Goal: Information Seeking & Learning: Learn about a topic

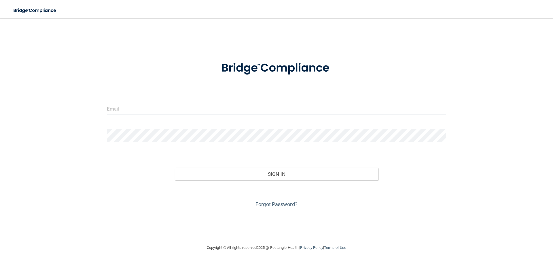
drag, startPoint x: 159, startPoint y: 110, endPoint x: 123, endPoint y: 109, distance: 36.1
click at [159, 110] on input "email" at bounding box center [276, 108] width 339 height 13
type input "[EMAIL_ADDRESS][DOMAIN_NAME]"
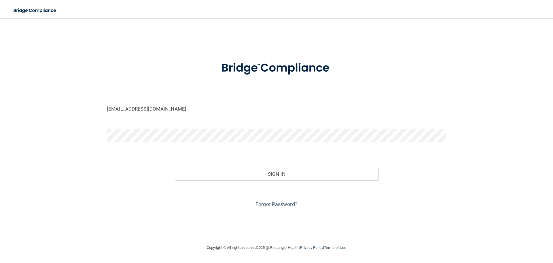
click at [175, 167] on button "Sign In" at bounding box center [277, 173] width 204 height 13
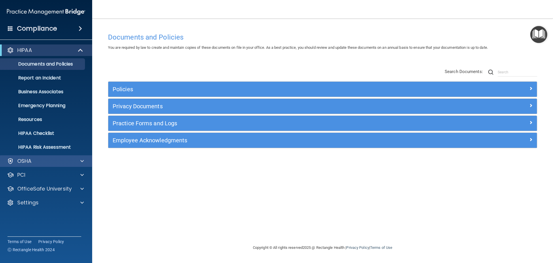
click at [27, 164] on div "OSHA" at bounding box center [46, 161] width 93 height 12
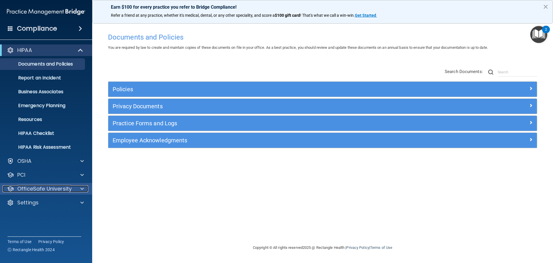
click at [44, 190] on p "OfficeSafe University" at bounding box center [44, 188] width 54 height 7
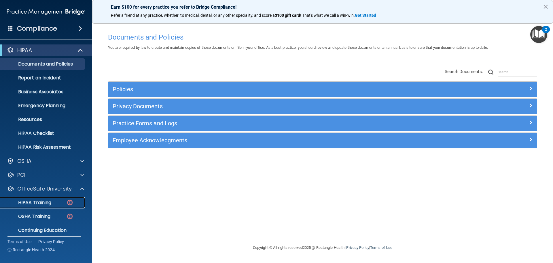
click at [41, 205] on link "HIPAA Training" at bounding box center [39, 203] width 91 height 12
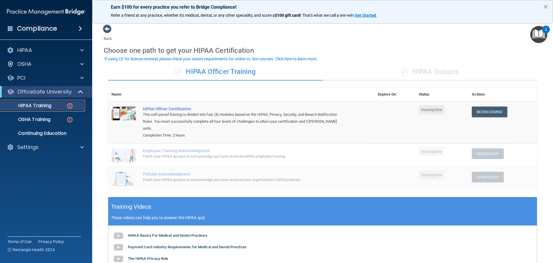
click at [39, 109] on link "HIPAA Training" at bounding box center [39, 106] width 91 height 12
click at [48, 122] on p "OSHA Training" at bounding box center [27, 119] width 47 height 6
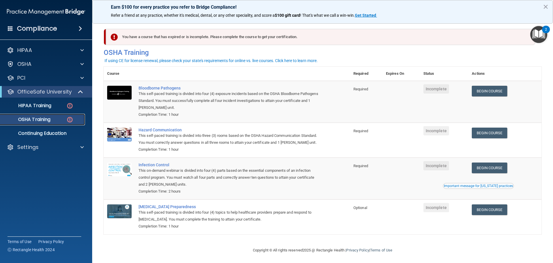
scroll to position [1, 0]
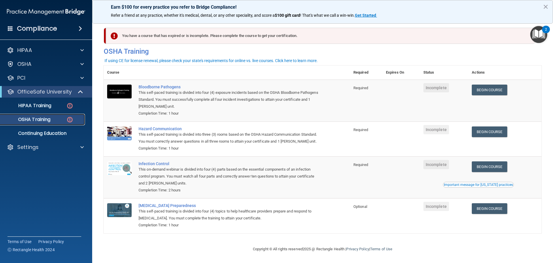
click at [50, 118] on p "OSHA Training" at bounding box center [27, 119] width 47 height 6
click at [488, 89] on link "Begin Course" at bounding box center [489, 89] width 35 height 11
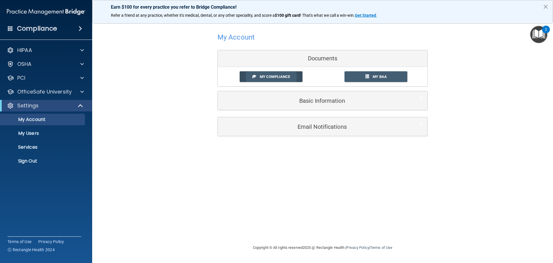
click at [274, 77] on span "My Compliance" at bounding box center [275, 76] width 30 height 4
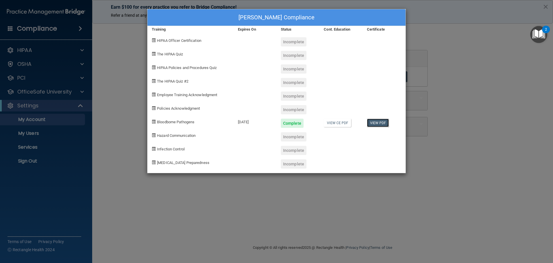
click at [382, 124] on link "View PDF" at bounding box center [378, 122] width 22 height 8
click at [401, 222] on div "[PERSON_NAME] Compliance Training Expires On Status Cont. Education Certificate…" at bounding box center [276, 131] width 553 height 263
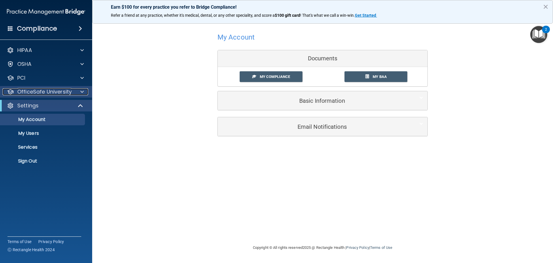
click at [40, 91] on p "OfficeSafe University" at bounding box center [44, 91] width 54 height 7
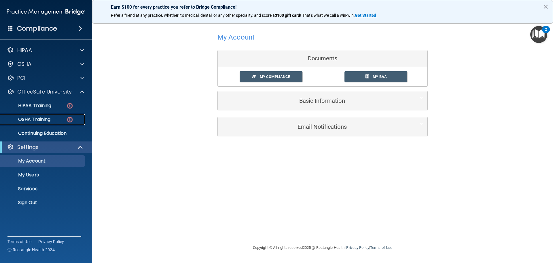
click at [37, 118] on p "OSHA Training" at bounding box center [27, 119] width 47 height 6
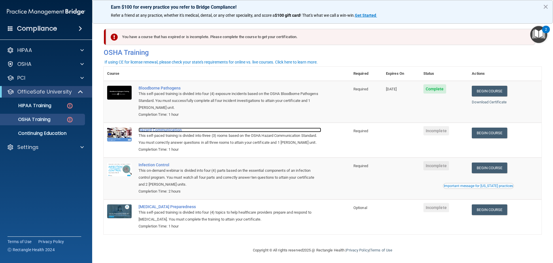
click at [154, 129] on div "Hazard Communication" at bounding box center [230, 129] width 183 height 5
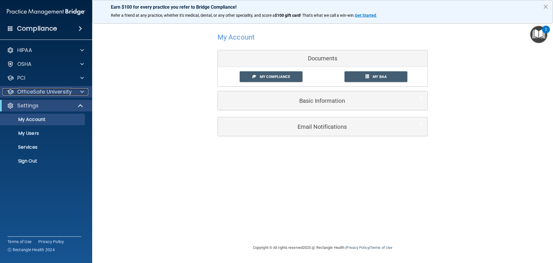
click at [51, 91] on p "OfficeSafe University" at bounding box center [44, 91] width 54 height 7
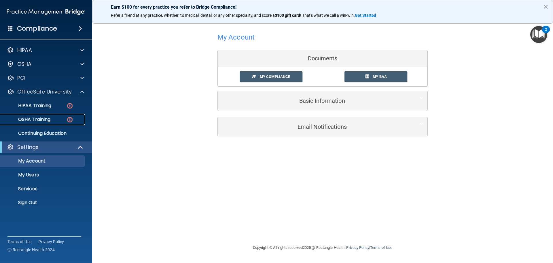
click at [41, 123] on link "OSHA Training" at bounding box center [39, 120] width 91 height 12
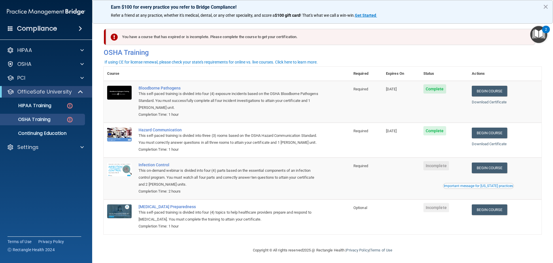
click at [435, 132] on span "Complete" at bounding box center [435, 130] width 23 height 9
click at [428, 127] on span "Complete" at bounding box center [435, 130] width 23 height 9
click at [437, 130] on span "Complete" at bounding box center [435, 130] width 23 height 9
click at [483, 144] on link "Download Certificate" at bounding box center [489, 143] width 35 height 4
click at [205, 171] on div "This on-demand webinar is divided into four (4) parts based on the essential co…" at bounding box center [230, 177] width 183 height 21
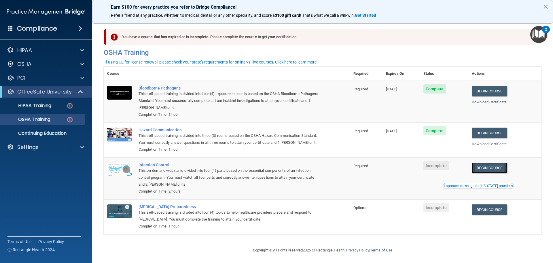
click at [482, 166] on link "Begin Course" at bounding box center [489, 167] width 35 height 11
click at [479, 167] on link "Begin Course" at bounding box center [489, 167] width 35 height 11
click at [491, 212] on link "Begin Course" at bounding box center [489, 209] width 35 height 11
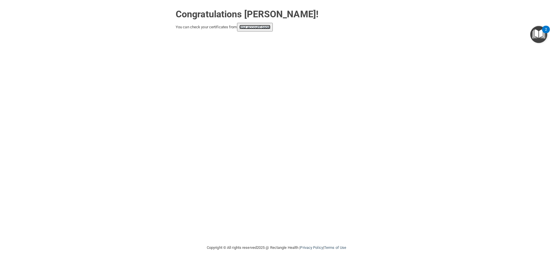
click at [257, 26] on link "your account page!" at bounding box center [254, 27] width 31 height 4
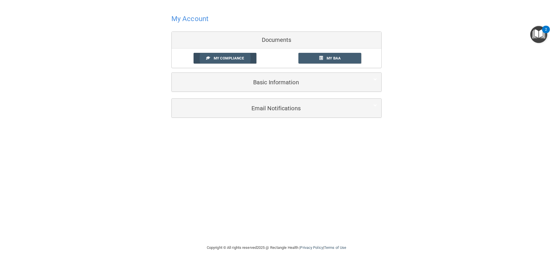
click at [244, 58] on span "My Compliance" at bounding box center [229, 58] width 30 height 4
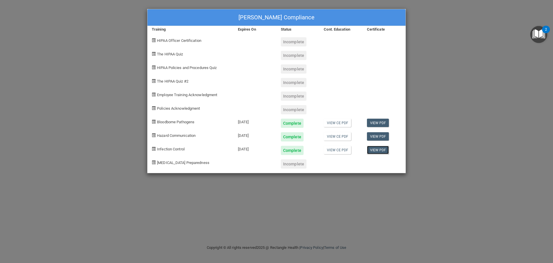
click at [376, 150] on link "View PDF" at bounding box center [378, 150] width 22 height 8
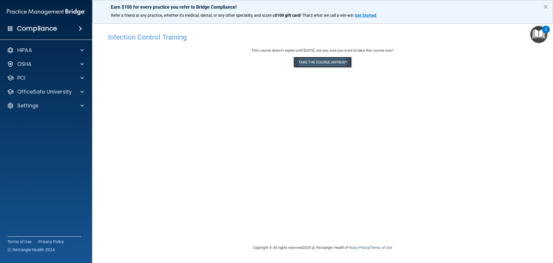
click at [305, 63] on button "Take the course anyway!" at bounding box center [323, 62] width 58 height 11
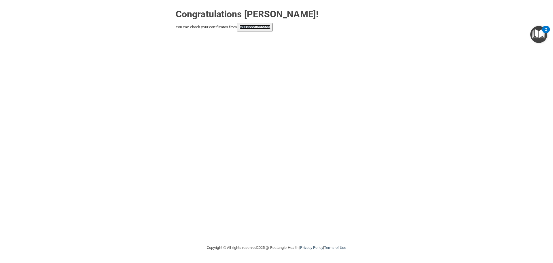
click at [253, 29] on link "your account page!" at bounding box center [254, 27] width 31 height 4
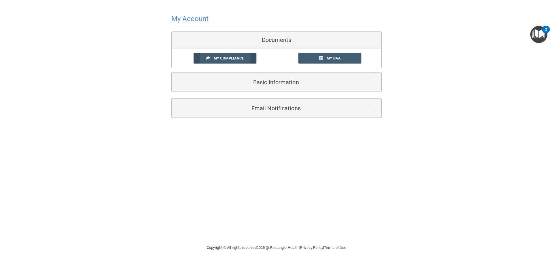
click at [218, 54] on link "My Compliance" at bounding box center [225, 58] width 63 height 11
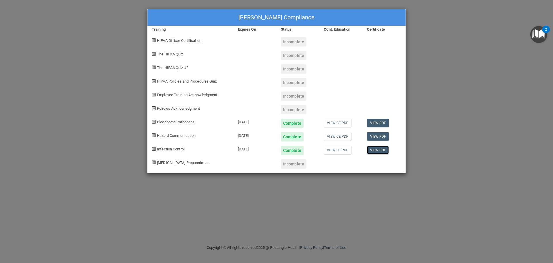
click at [378, 150] on link "View PDF" at bounding box center [378, 150] width 22 height 8
click at [180, 162] on span "[MEDICAL_DATA] Preparedness" at bounding box center [183, 162] width 52 height 4
click at [295, 166] on div "Incomplete" at bounding box center [294, 163] width 26 height 9
click at [190, 164] on span "[MEDICAL_DATA] Preparedness" at bounding box center [183, 162] width 52 height 4
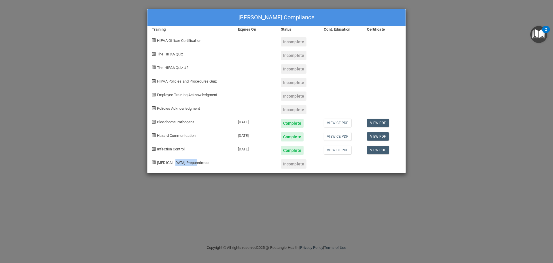
click at [190, 164] on span "[MEDICAL_DATA] Preparedness" at bounding box center [183, 162] width 52 height 4
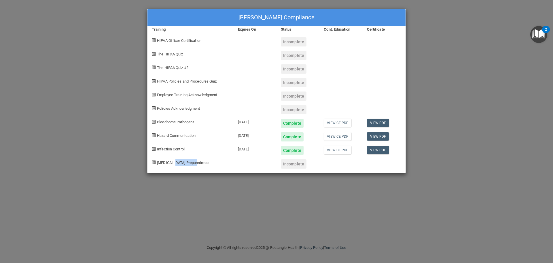
click at [190, 164] on span "[MEDICAL_DATA] Preparedness" at bounding box center [183, 162] width 52 height 4
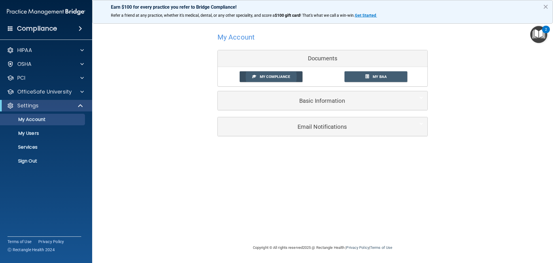
click at [248, 76] on link "My Compliance" at bounding box center [271, 76] width 63 height 11
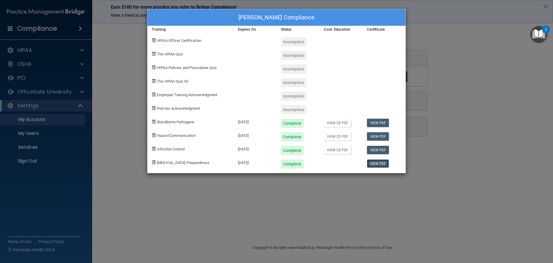
click at [383, 165] on link "View PDF" at bounding box center [378, 163] width 22 height 8
click at [47, 121] on div "[PERSON_NAME] Compliance Training Expires On Status Cont. Education Certificate…" at bounding box center [276, 131] width 553 height 263
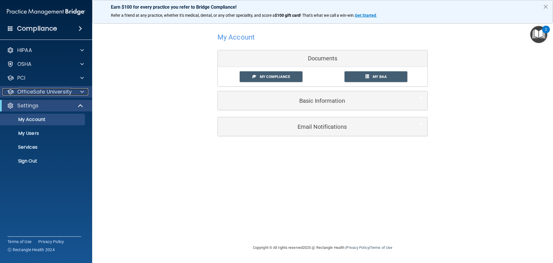
click at [46, 93] on p "OfficeSafe University" at bounding box center [44, 91] width 54 height 7
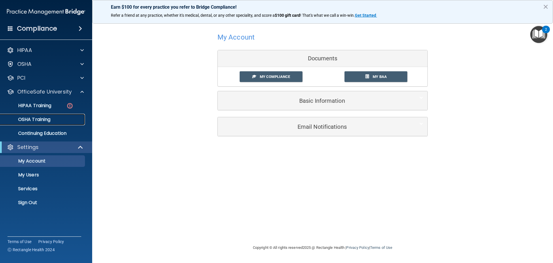
click at [46, 117] on p "OSHA Training" at bounding box center [27, 119] width 47 height 6
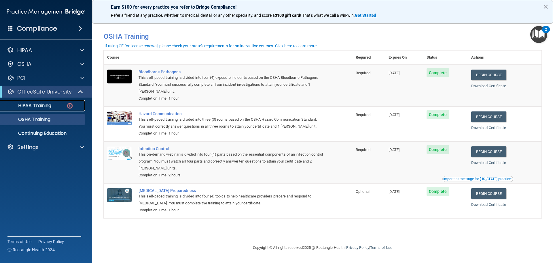
click at [44, 105] on p "HIPAA Training" at bounding box center [28, 106] width 48 height 6
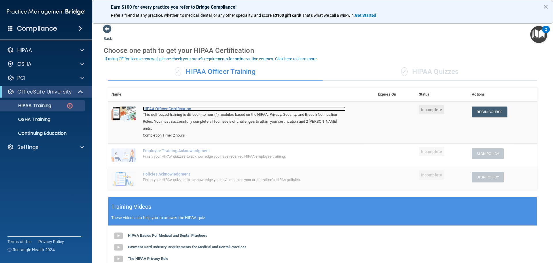
click at [181, 107] on div "HIPAA Officer Certification" at bounding box center [244, 108] width 203 height 5
